Goal: Find specific page/section: Find specific page/section

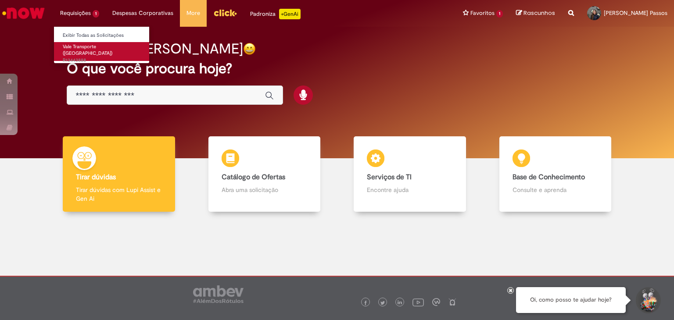
click at [85, 50] on link "Vale Transporte ([GEOGRAPHIC_DATA]) R13443888" at bounding box center [102, 51] width 97 height 19
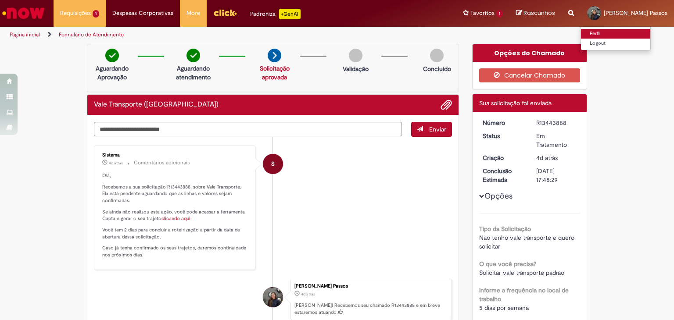
click at [602, 36] on link "Perfil" at bounding box center [615, 34] width 69 height 10
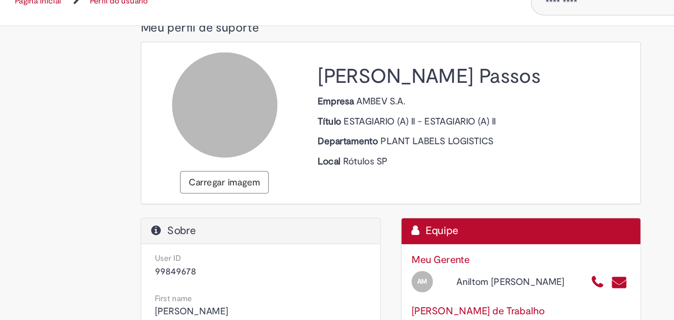
scroll to position [26, 0]
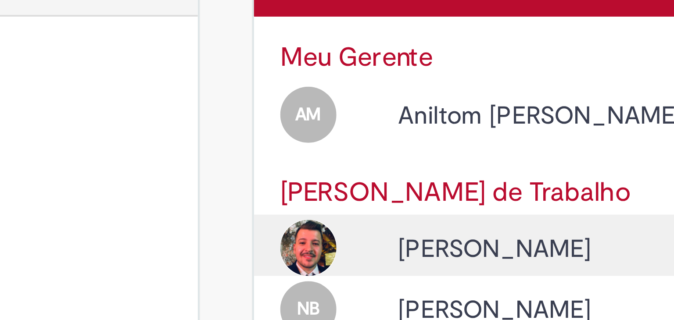
click at [351, 255] on div "Open Profile: Caio Targino De Amorim" at bounding box center [358, 256] width 14 height 14
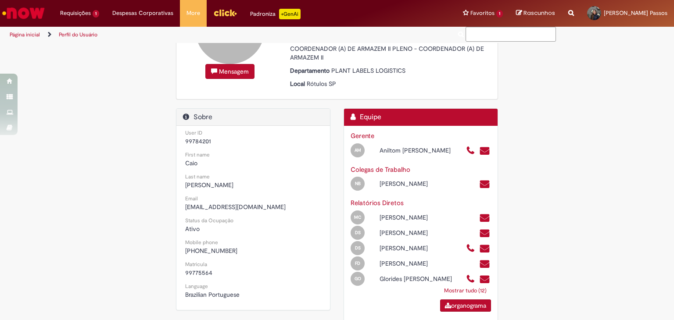
scroll to position [79, 0]
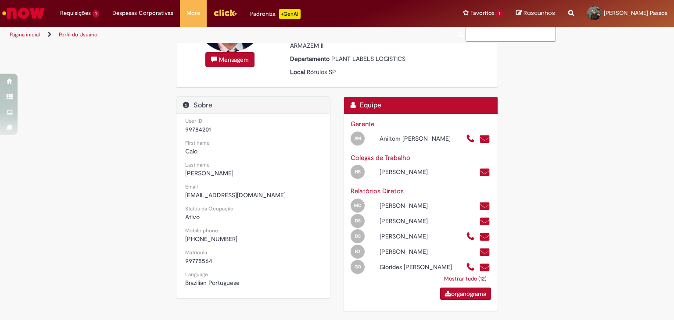
click at [470, 281] on link "Mostrar tudo (12)" at bounding box center [465, 279] width 51 height 16
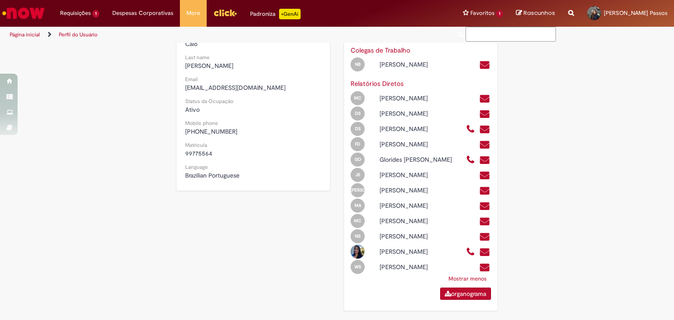
scroll to position [187, 0]
click at [581, 175] on div "Mensagem [PERSON_NAME] De Amorim Empresa AMBEV S.A. Título COORDENADOR (A) DE A…" at bounding box center [336, 94] width 513 height 452
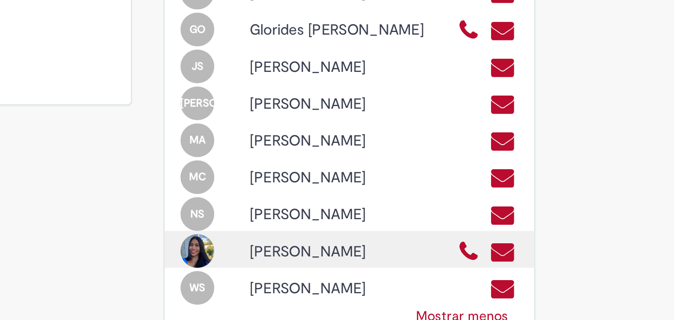
scroll to position [141, 0]
